Goal: Find specific page/section: Find specific page/section

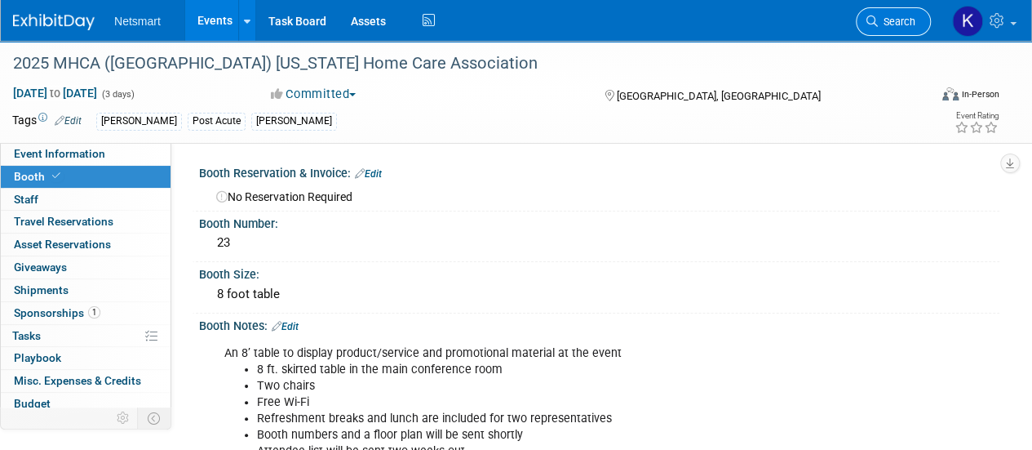
click at [880, 14] on link "Search" at bounding box center [893, 21] width 75 height 29
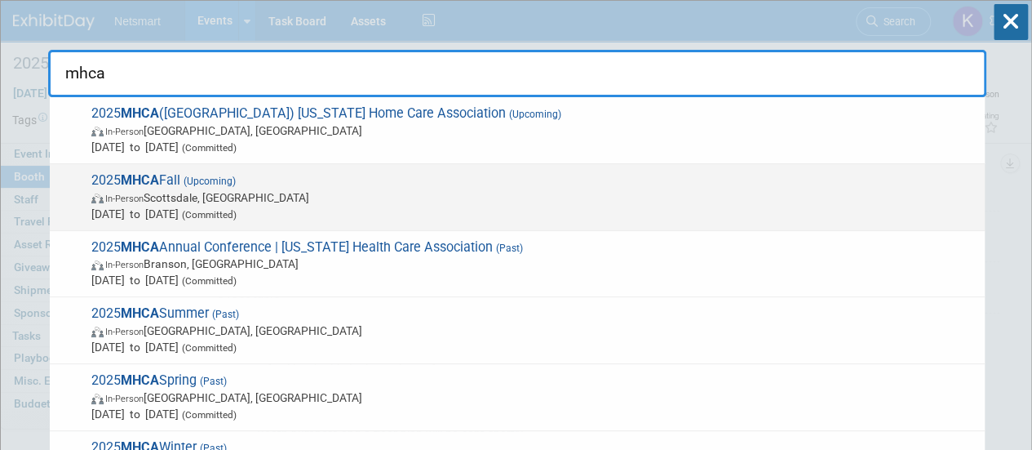
type input "mhca"
click at [282, 172] on span "2025 MHCA Fall (Upcoming) In-Person [GEOGRAPHIC_DATA], [GEOGRAPHIC_DATA] [DATE]…" at bounding box center [532, 197] width 890 height 50
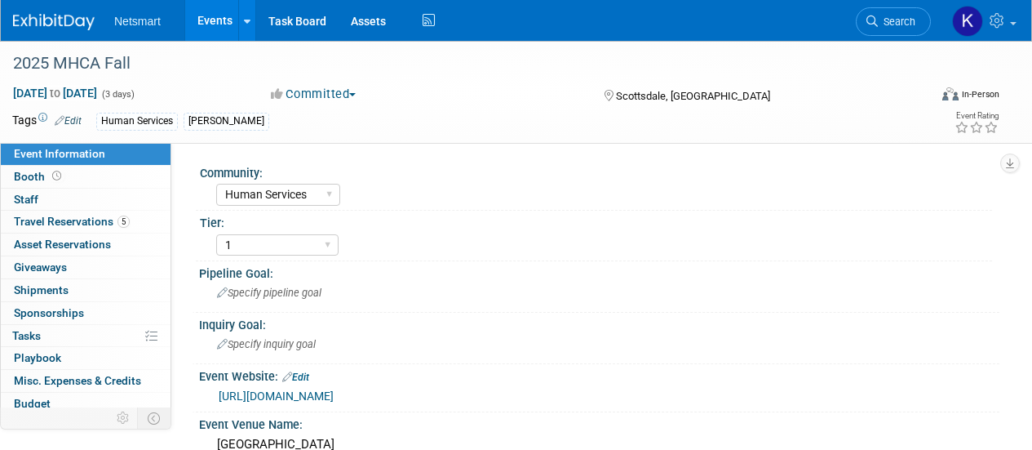
select select "Human Services"
select select "1"
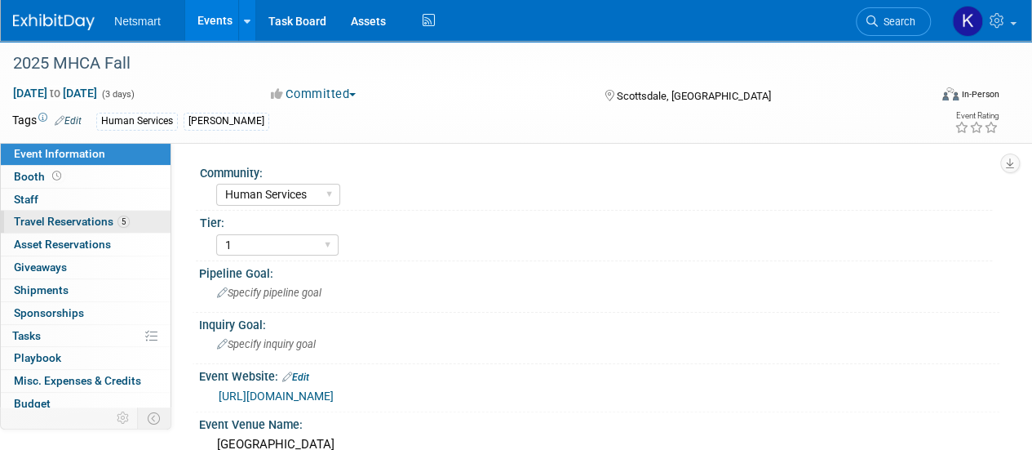
click at [118, 224] on span "5" at bounding box center [124, 221] width 12 height 12
